Goal: Find specific page/section: Find specific page/section

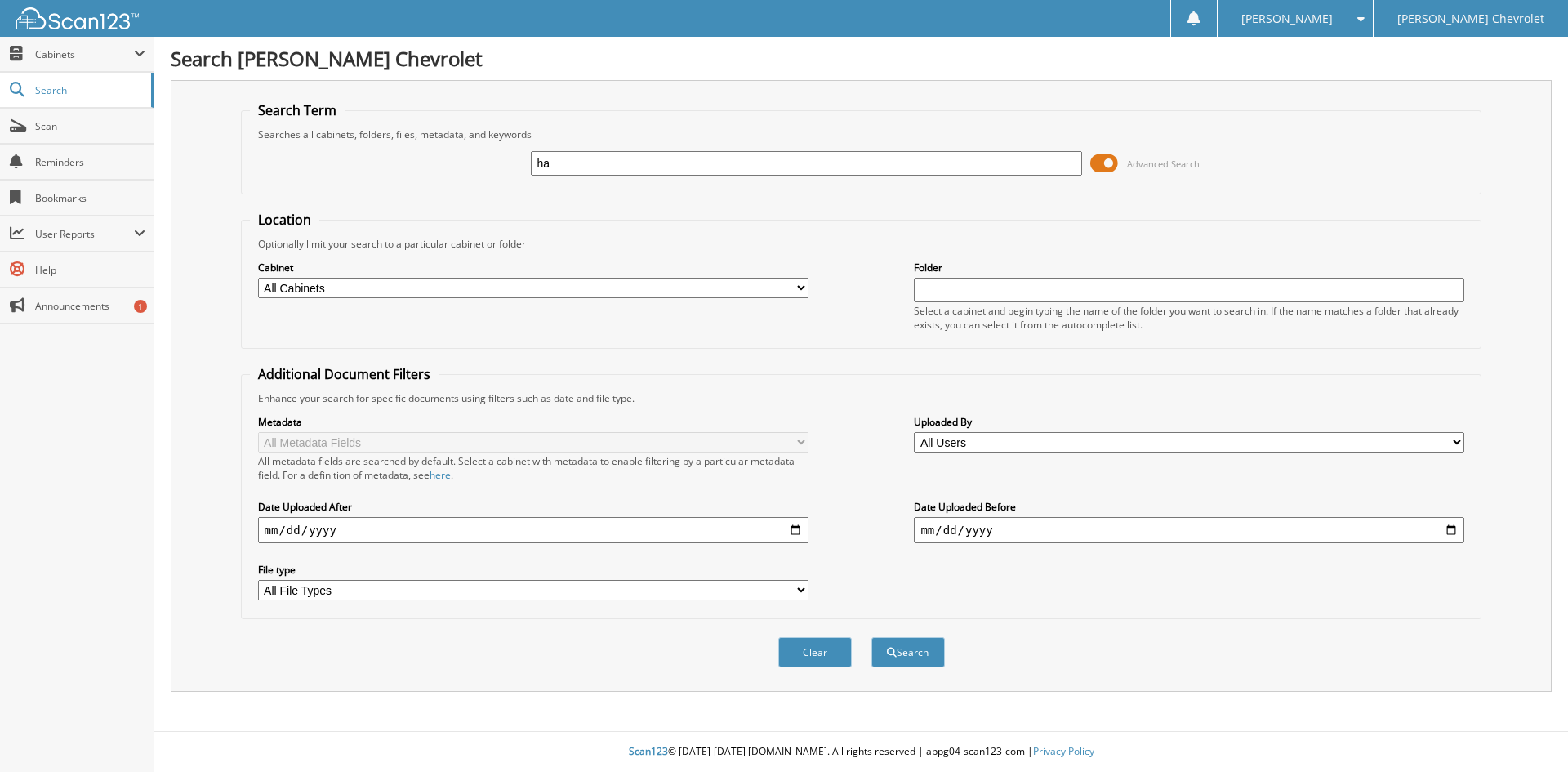
type input "[PERSON_NAME]"
click at [893, 652] on span "submit" at bounding box center [892, 653] width 10 height 10
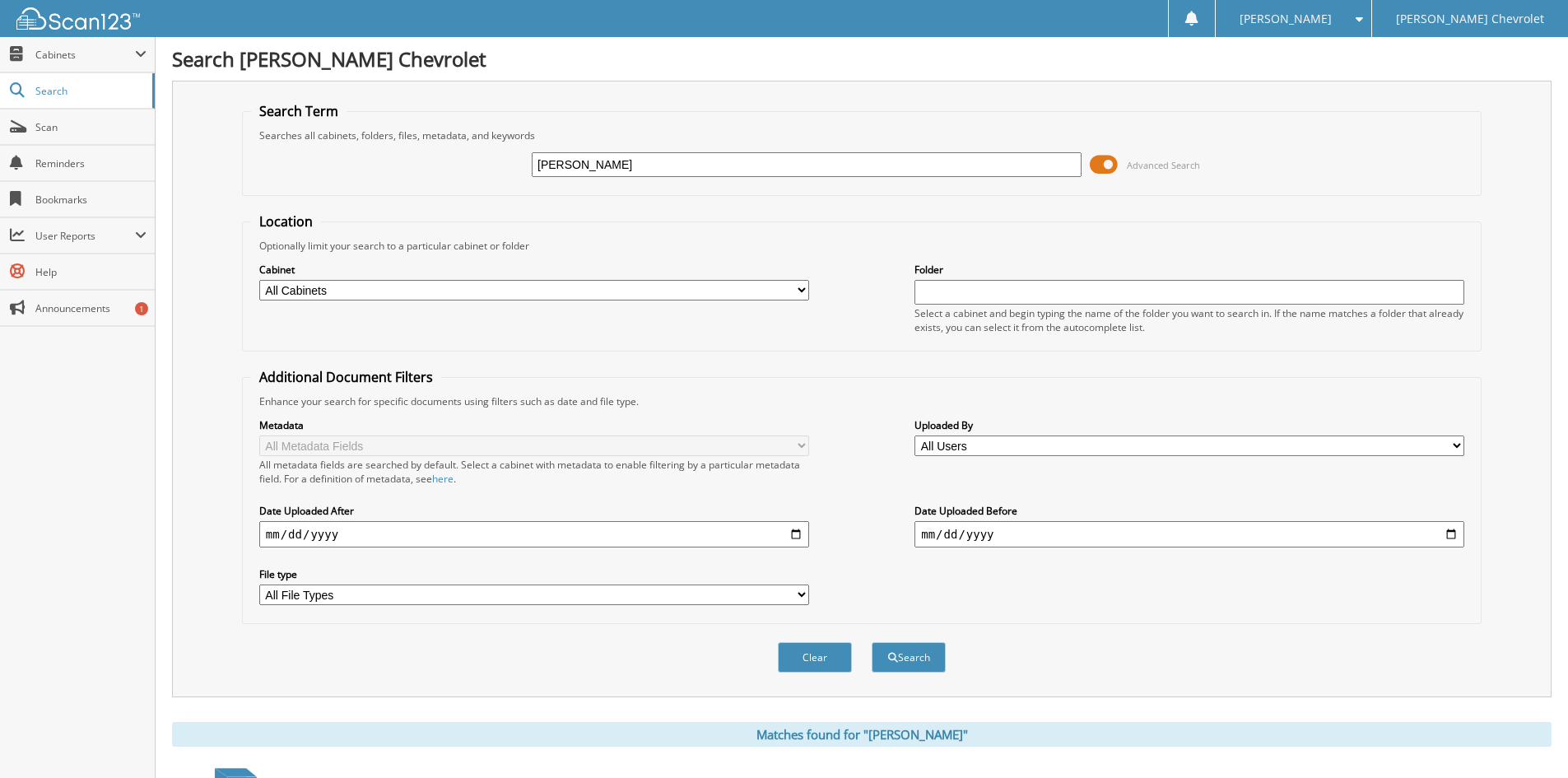
scroll to position [494, 0]
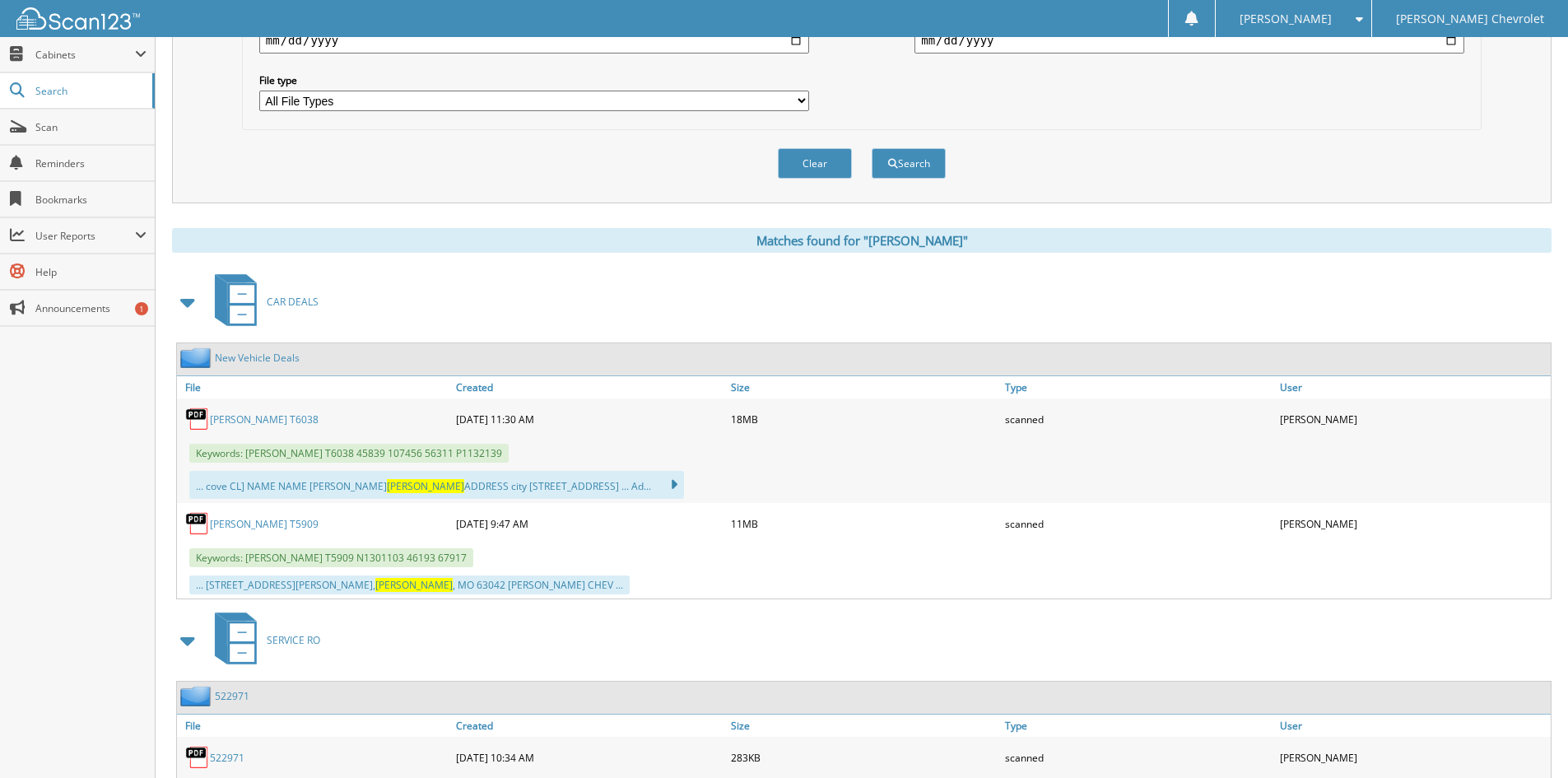
click at [290, 418] on link "[PERSON_NAME] T6038" at bounding box center [264, 419] width 109 height 14
click at [820, 169] on button "Clear" at bounding box center [815, 163] width 74 height 30
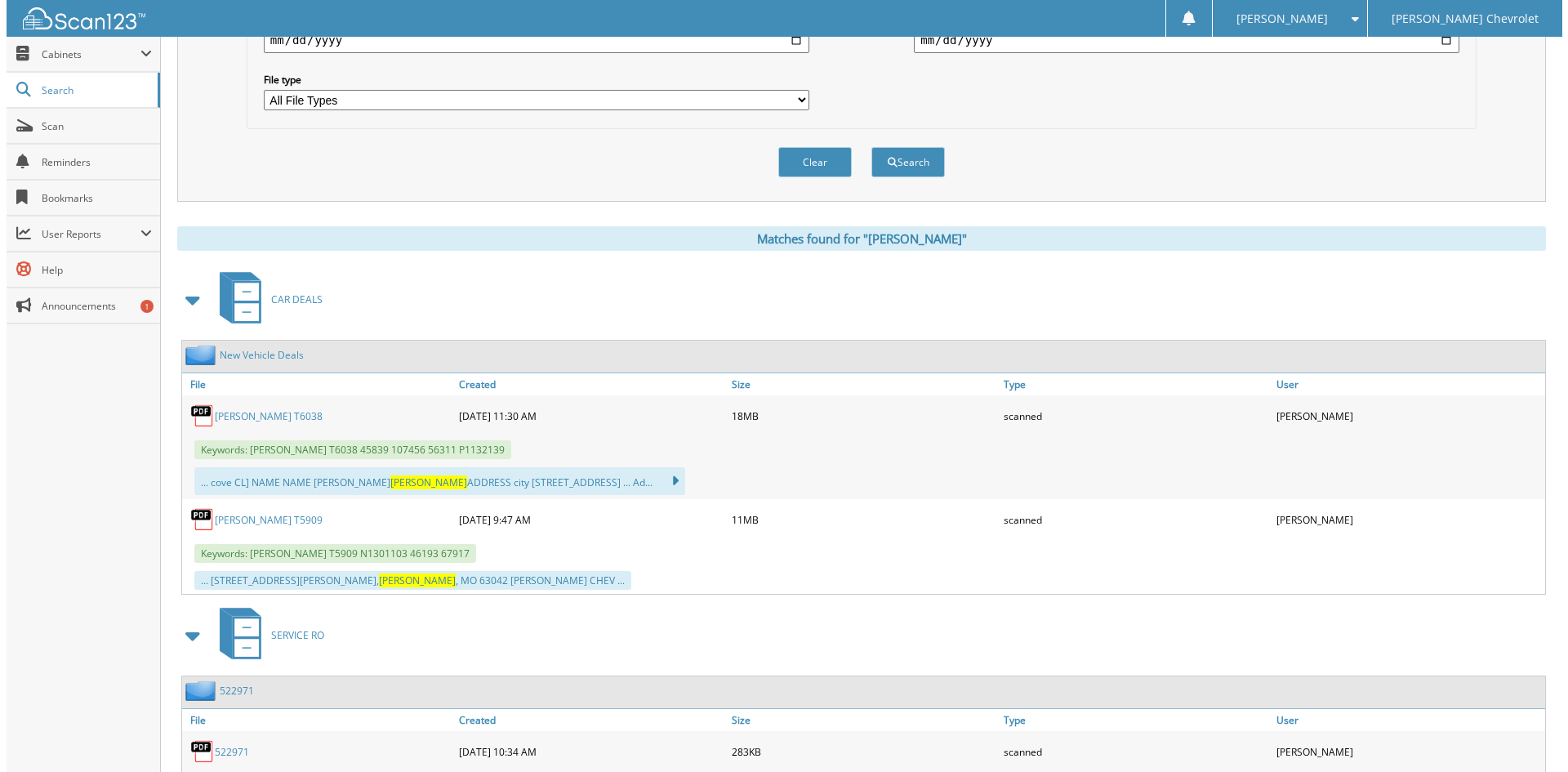
scroll to position [0, 0]
